Goal: Task Accomplishment & Management: Manage account settings

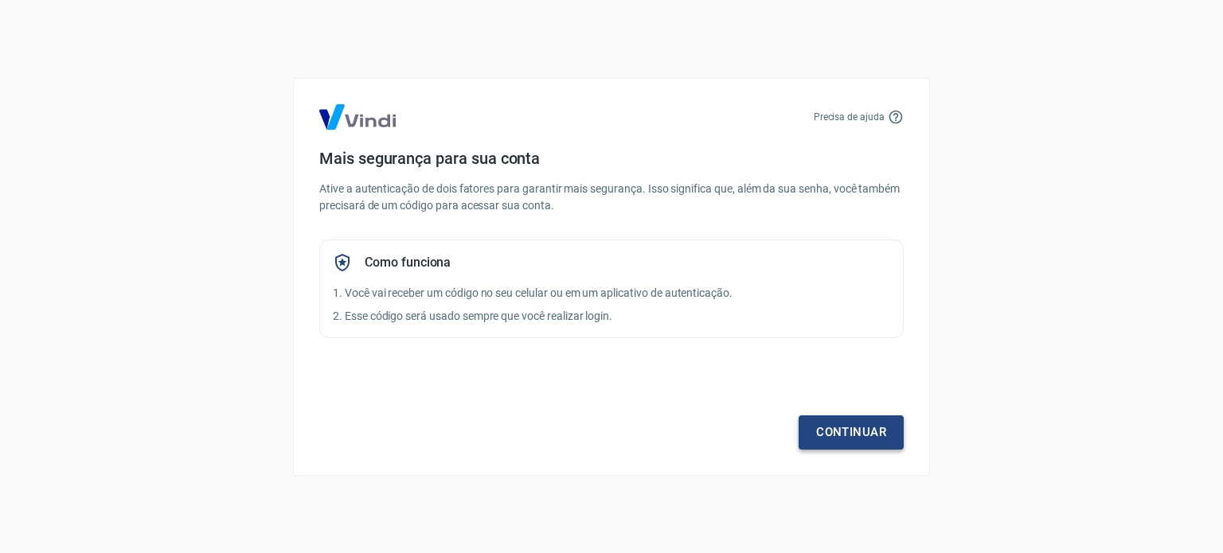
click at [814, 424] on link "Continuar" at bounding box center [850, 431] width 105 height 33
click at [826, 423] on link "Continuar" at bounding box center [850, 431] width 105 height 33
